Goal: Obtain resource: Download file/media

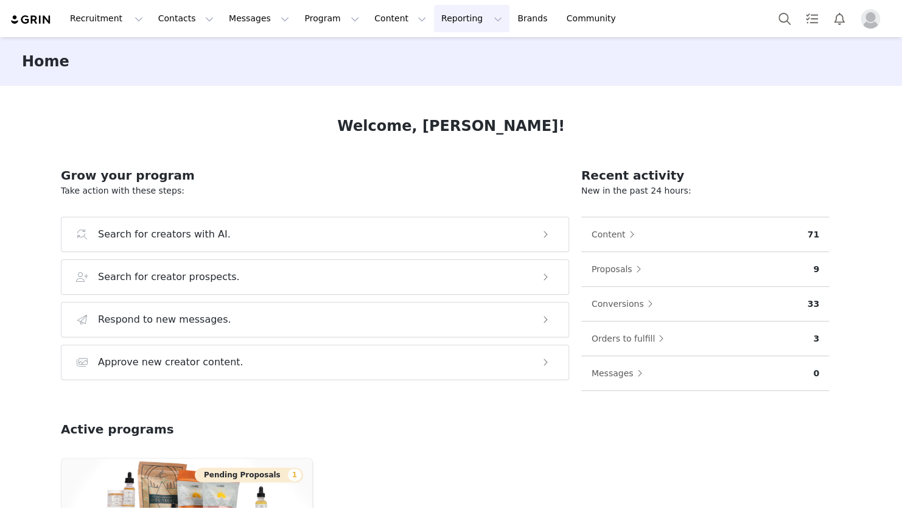
click at [434, 21] on button "Reporting Reporting" at bounding box center [471, 18] width 75 height 27
click at [417, 77] on p "Report Builder" at bounding box center [429, 76] width 61 height 13
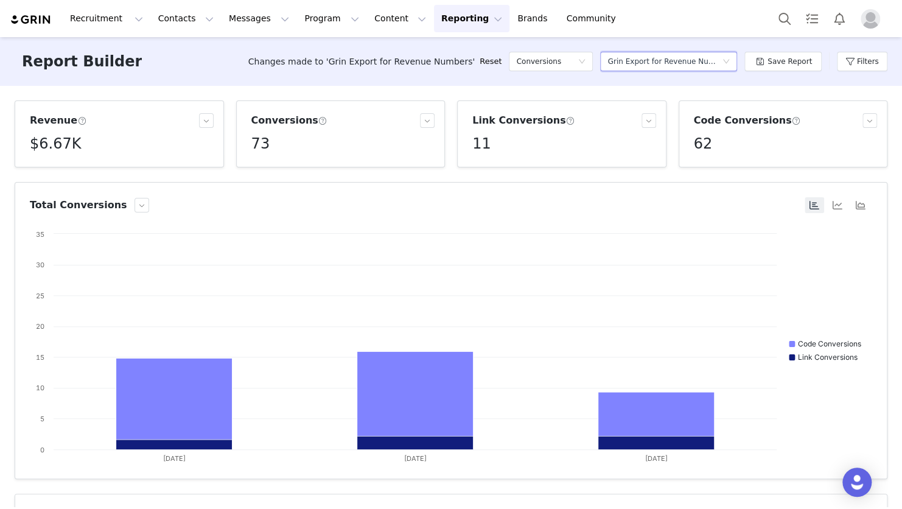
click at [682, 62] on div "Grin Export for Revenue Numbers" at bounding box center [665, 61] width 114 height 18
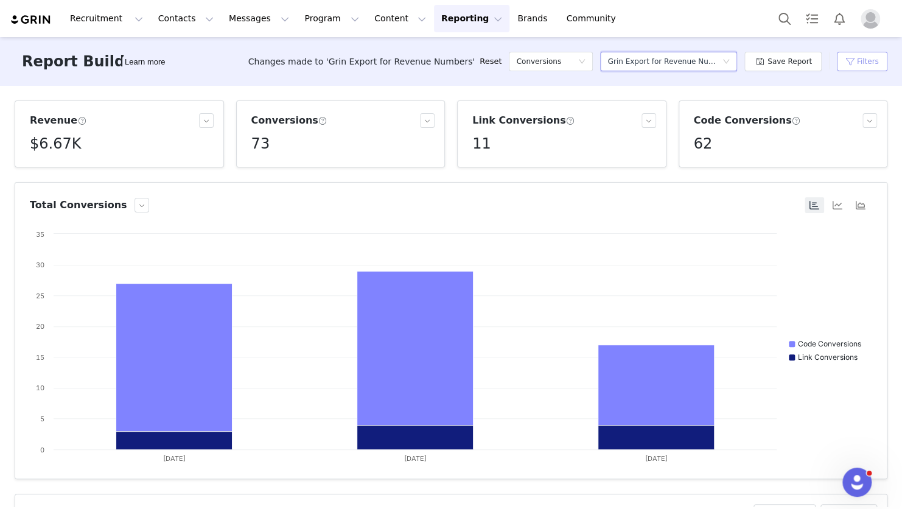
click at [866, 56] on button "Filters" at bounding box center [862, 61] width 51 height 19
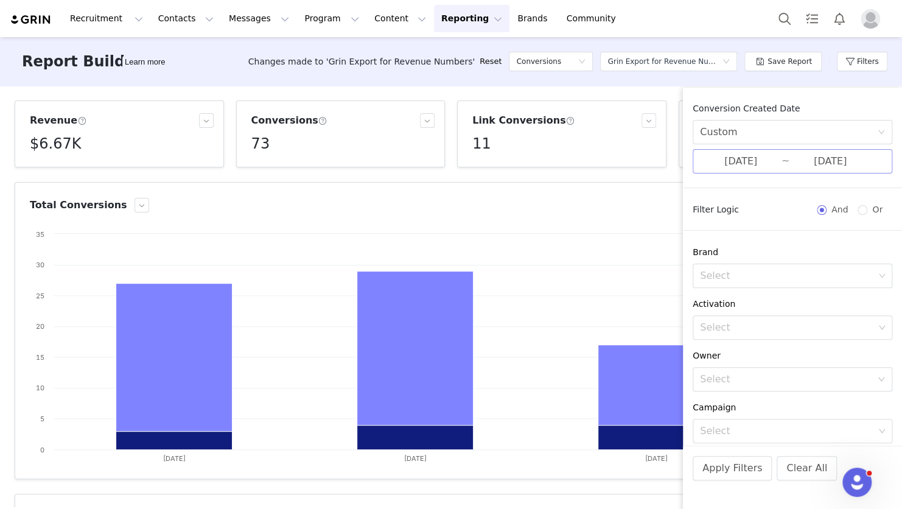
click at [743, 161] on input "[DATE]" at bounding box center [741, 161] width 82 height 16
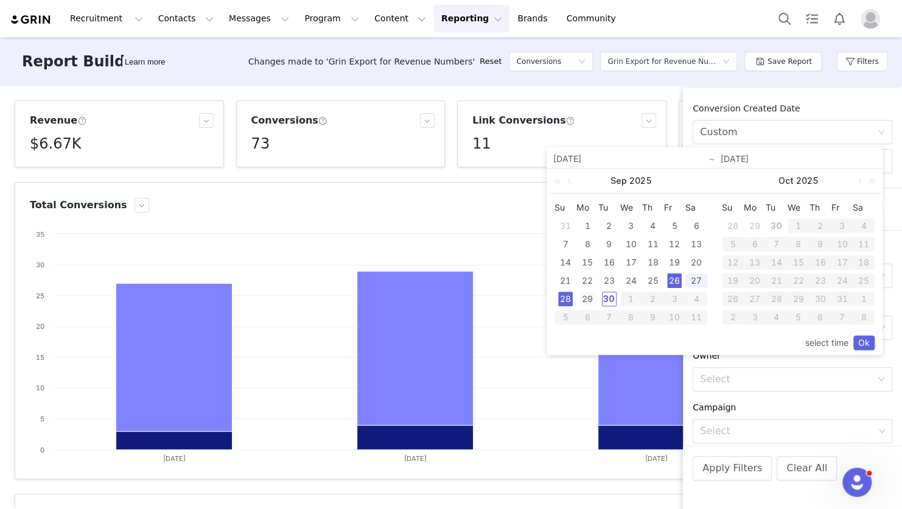
click at [590, 301] on div "29" at bounding box center [587, 299] width 15 height 15
click at [590, 300] on div "29" at bounding box center [587, 299] width 15 height 15
type input "[DATE]"
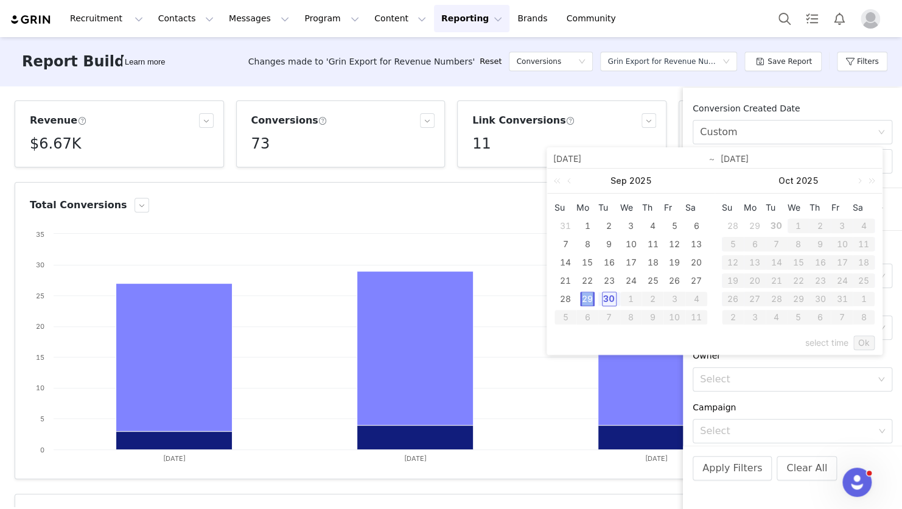
type input "[DATE]"
click at [869, 344] on link "Ok" at bounding box center [864, 342] width 21 height 15
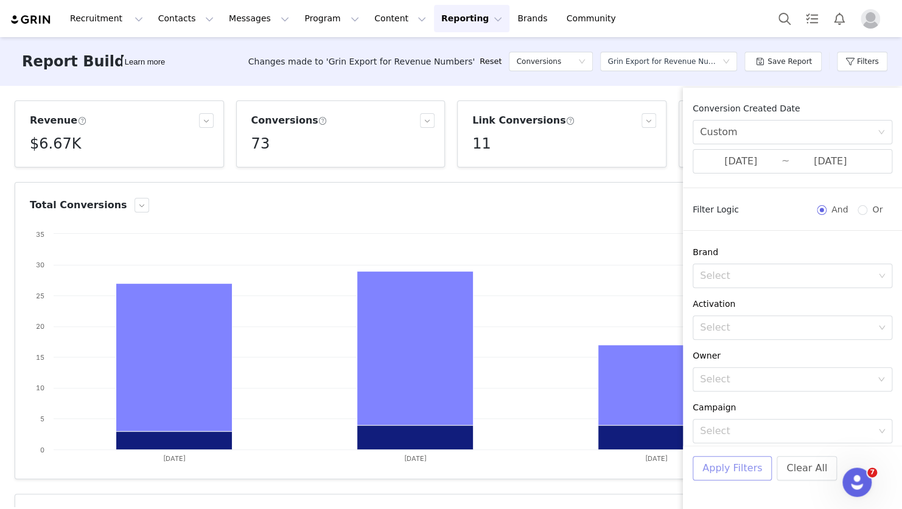
click at [748, 465] on button "Apply Filters" at bounding box center [732, 468] width 79 height 24
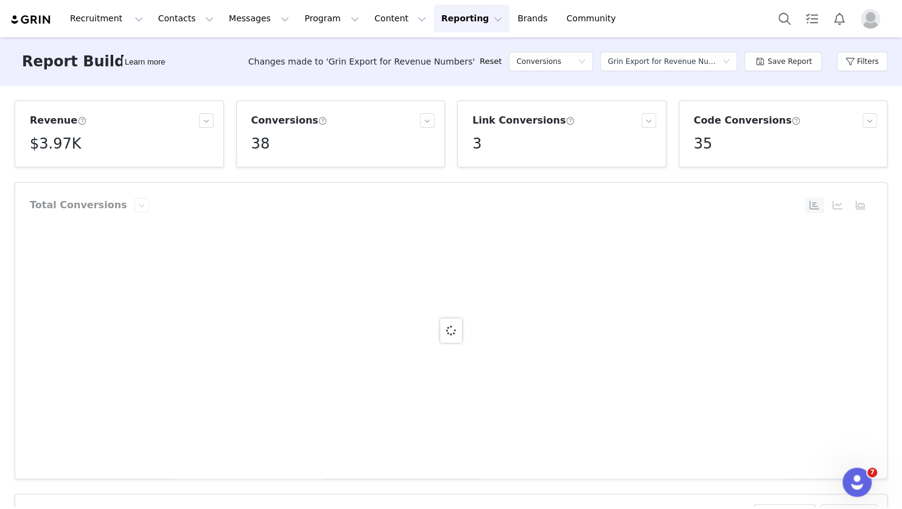
scroll to position [61, 0]
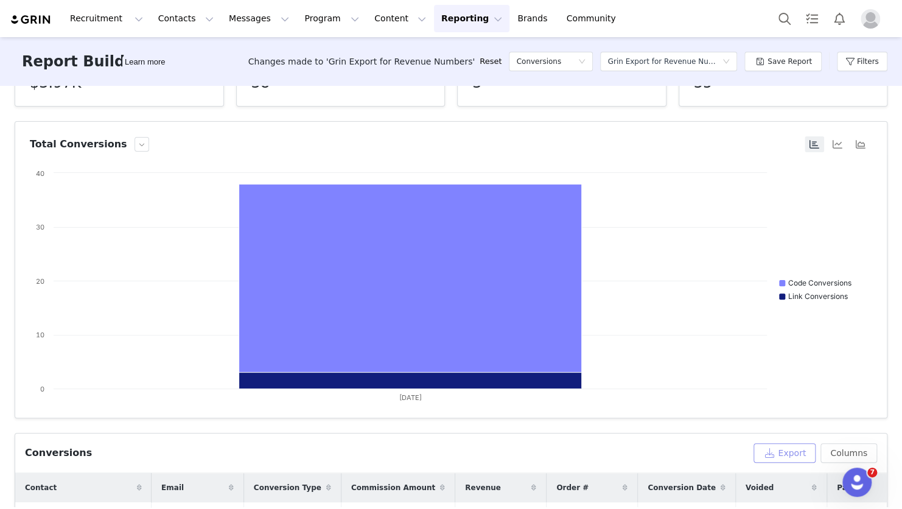
click at [773, 456] on button "Export" at bounding box center [785, 452] width 62 height 19
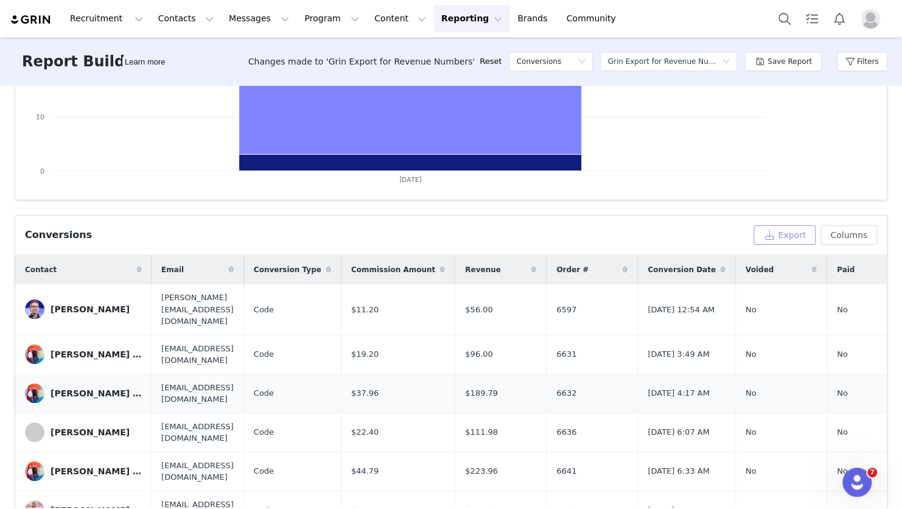
scroll to position [304, 0]
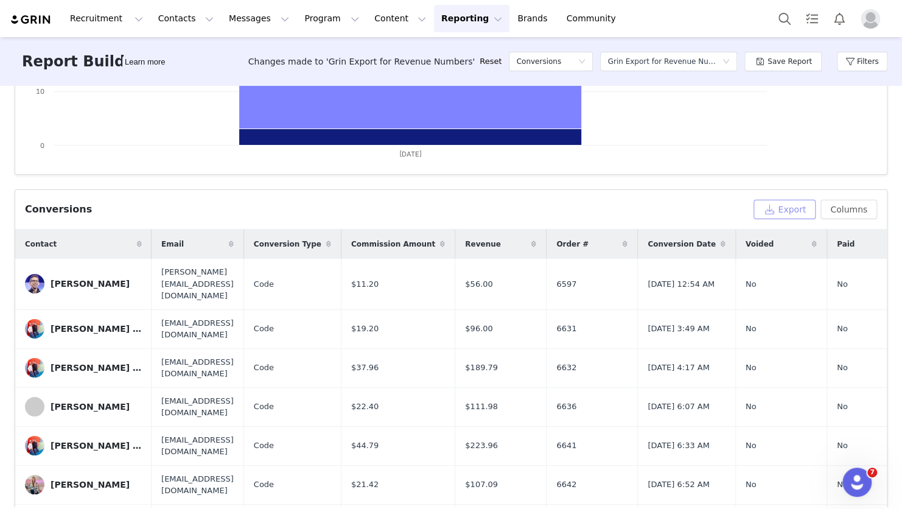
click at [777, 209] on button "Export" at bounding box center [785, 209] width 62 height 19
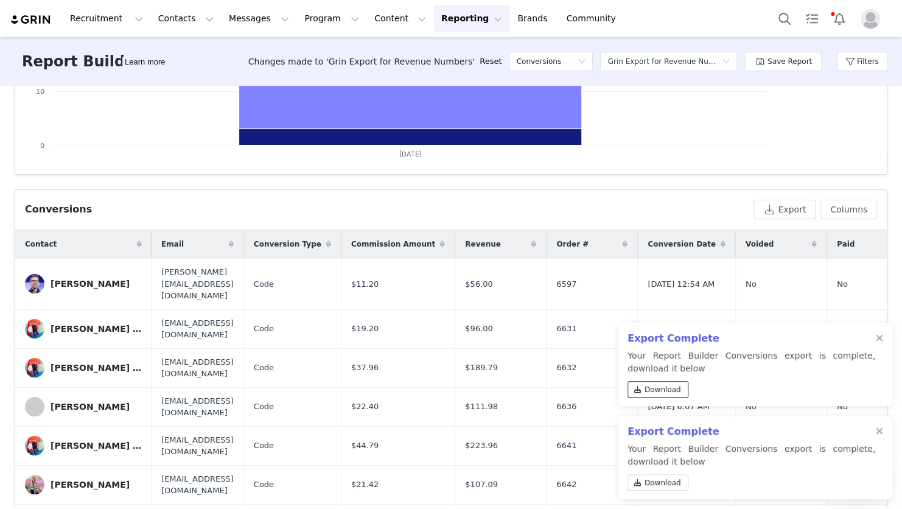
click at [670, 390] on span "Download" at bounding box center [663, 389] width 37 height 11
